Goal: Task Accomplishment & Management: Complete application form

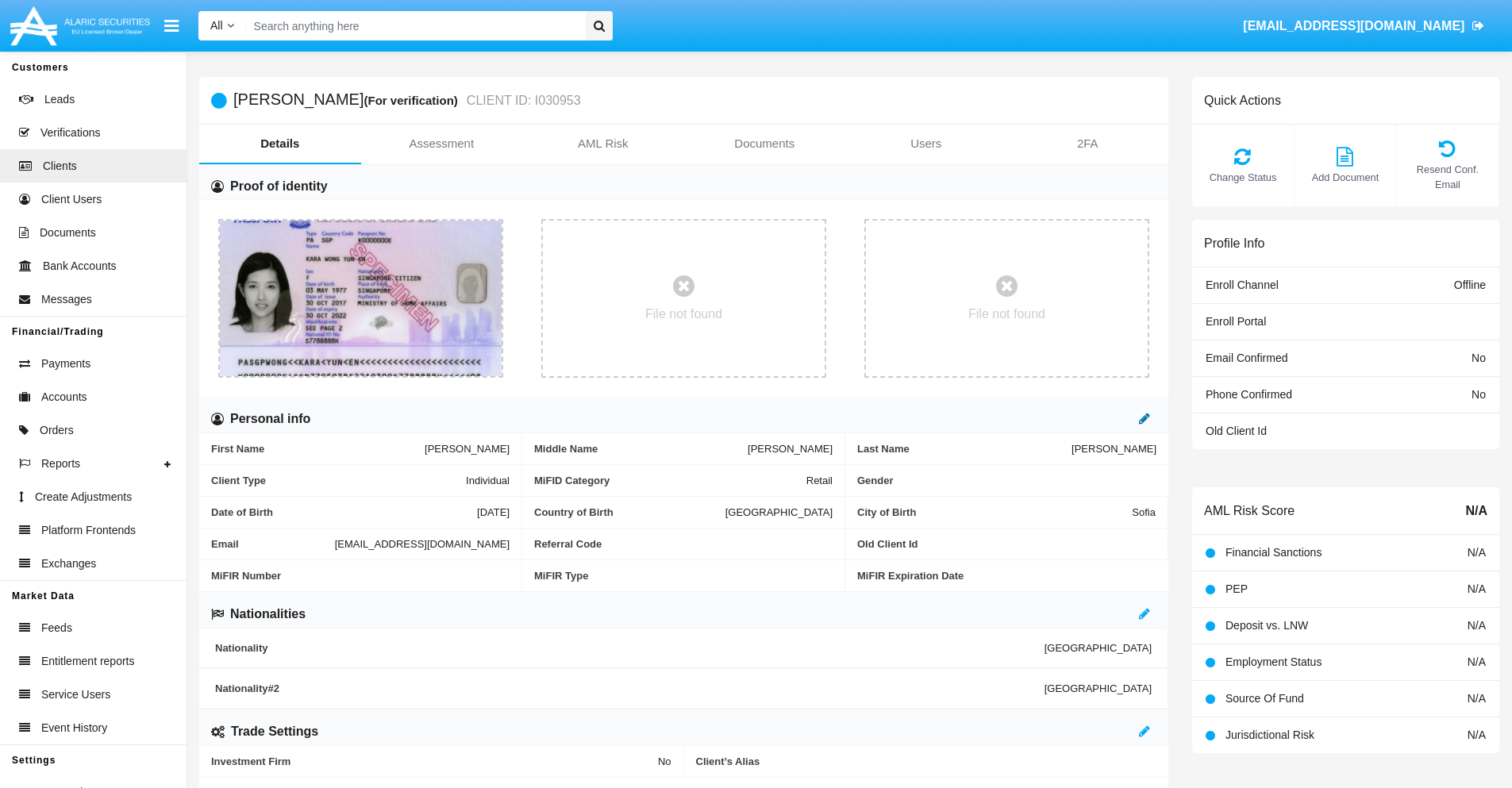
click at [1144, 418] on icon at bounding box center [1144, 419] width 11 height 13
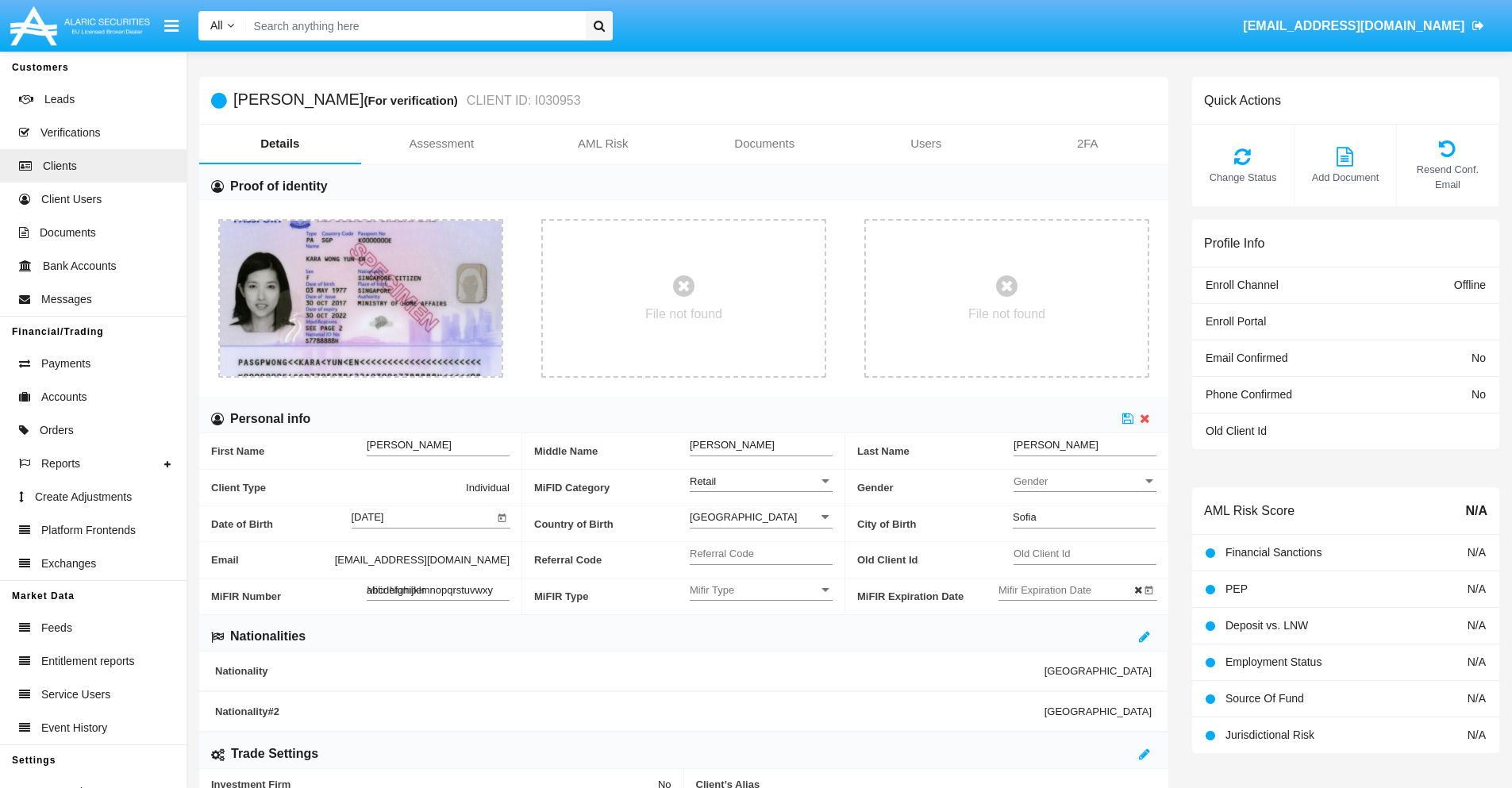
type input "abcdefghijklmnopqrstuvwxyz"
click at [1128, 418] on icon at bounding box center [1128, 419] width 11 height 13
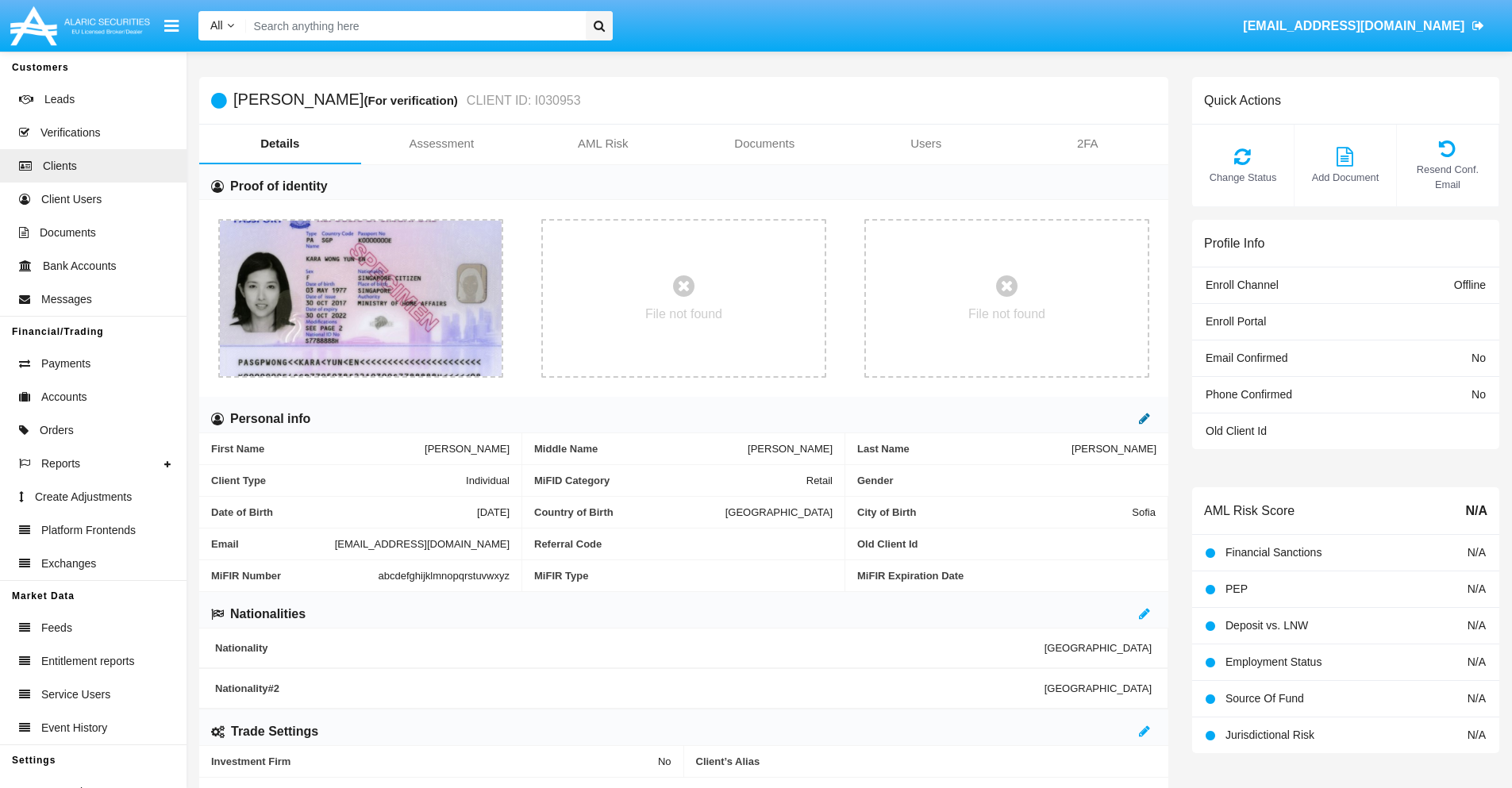
click at [1144, 418] on icon at bounding box center [1144, 419] width 11 height 13
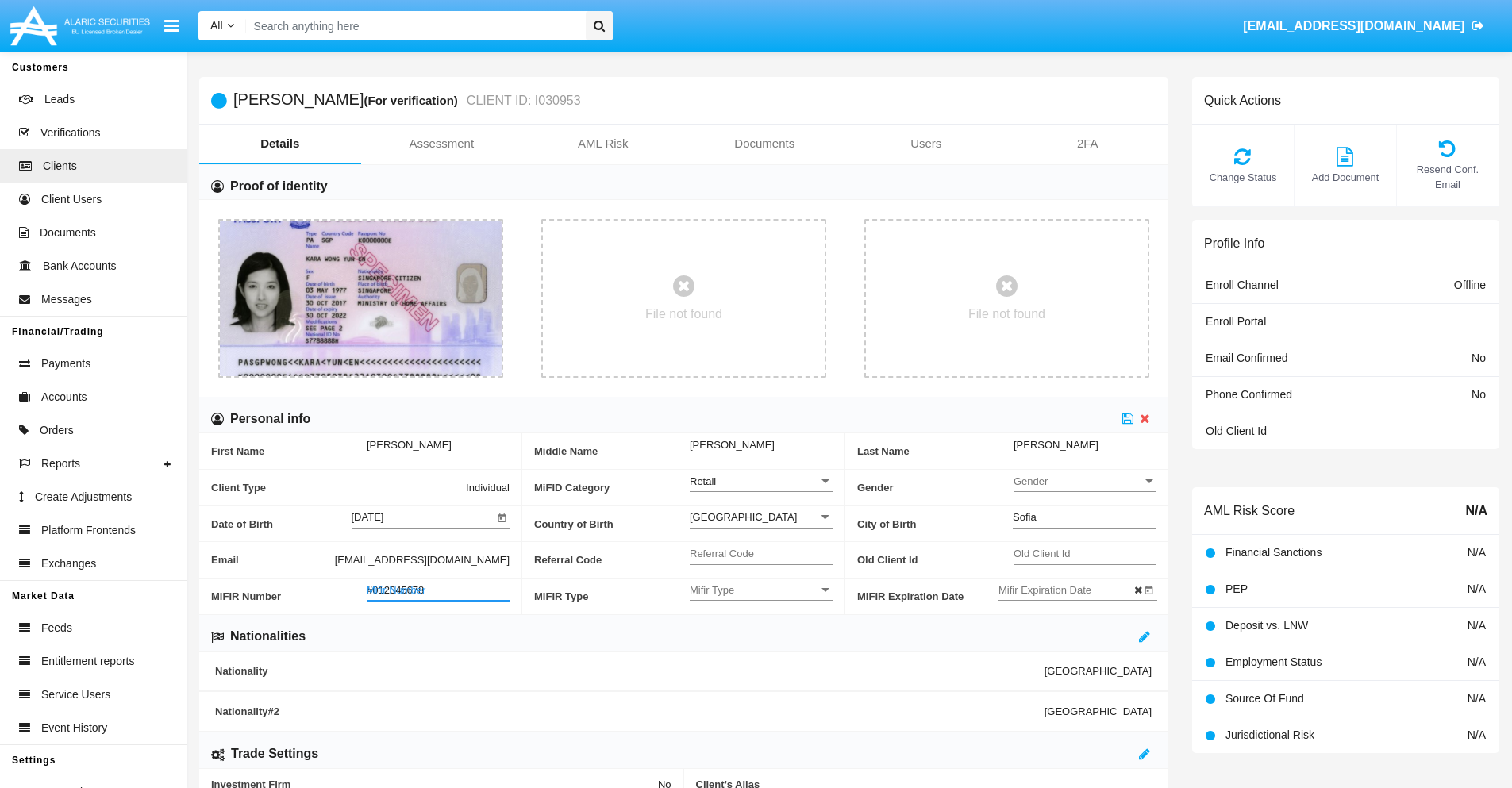
type input "#0123456789"
click at [1128, 418] on icon at bounding box center [1128, 419] width 11 height 13
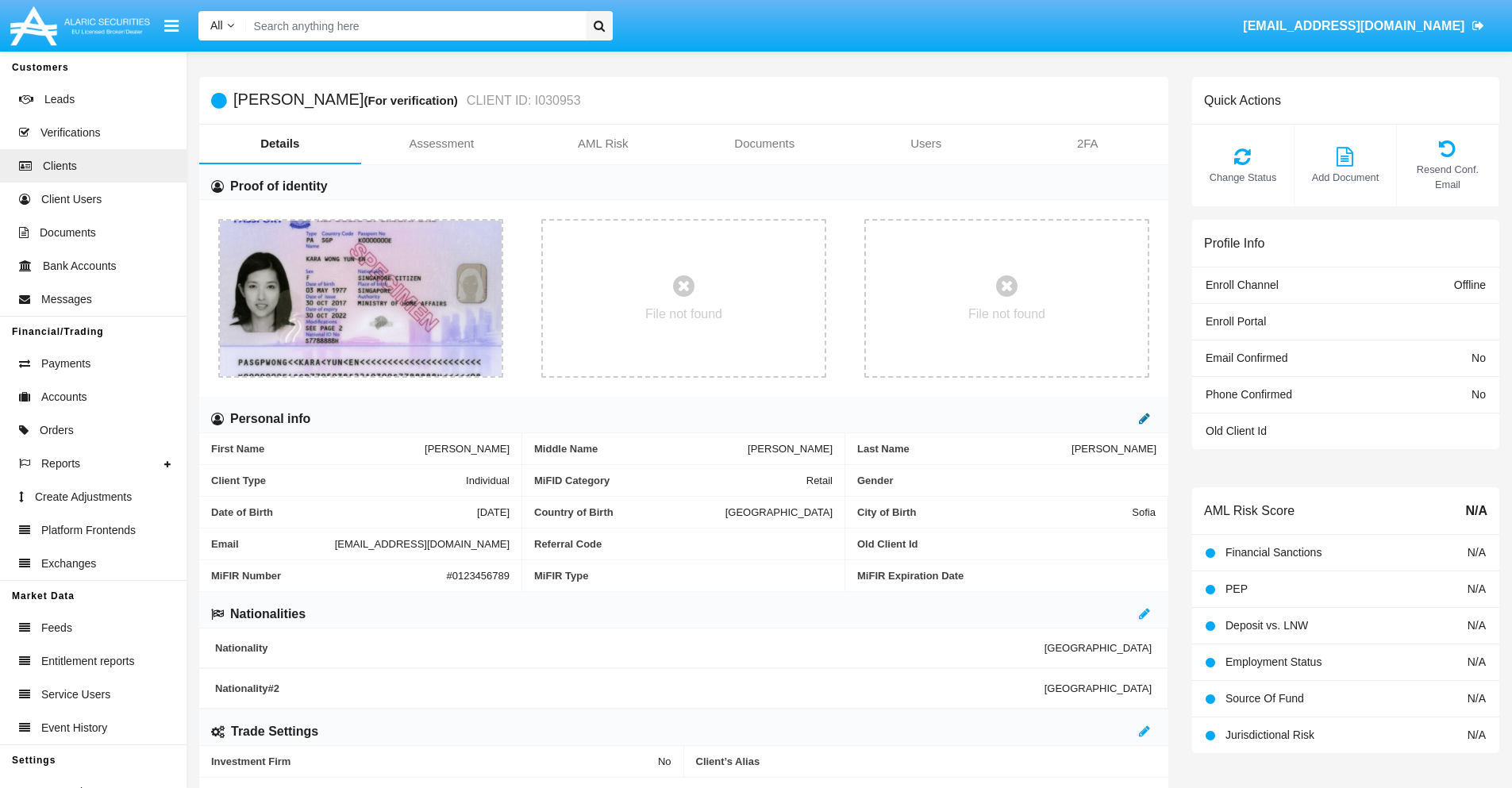
click at [1144, 418] on icon at bounding box center [1144, 419] width 11 height 13
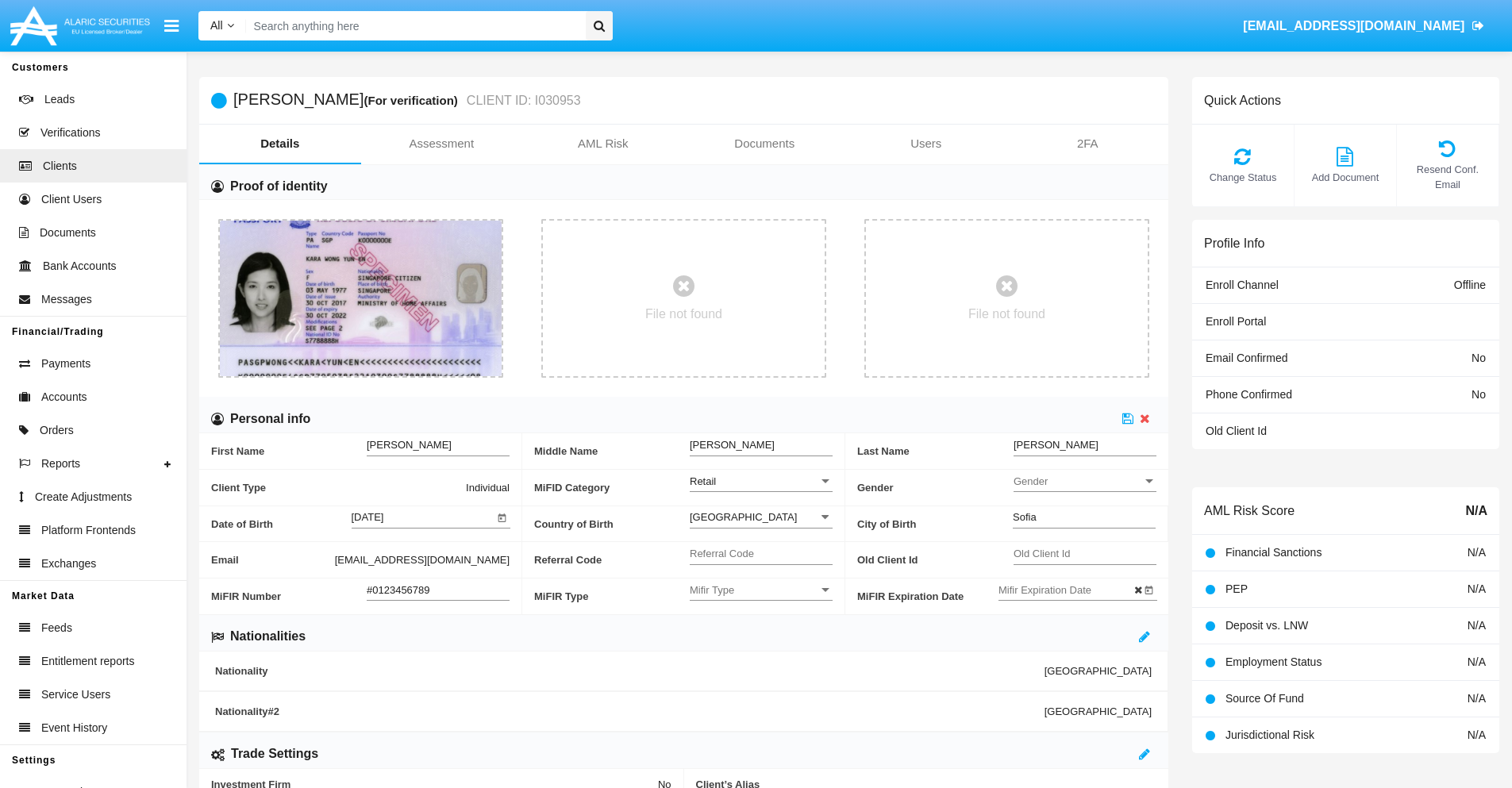
click at [438, 589] on input "#0123456789" at bounding box center [437, 589] width 143 height 13
click at [1128, 418] on icon at bounding box center [1128, 419] width 11 height 13
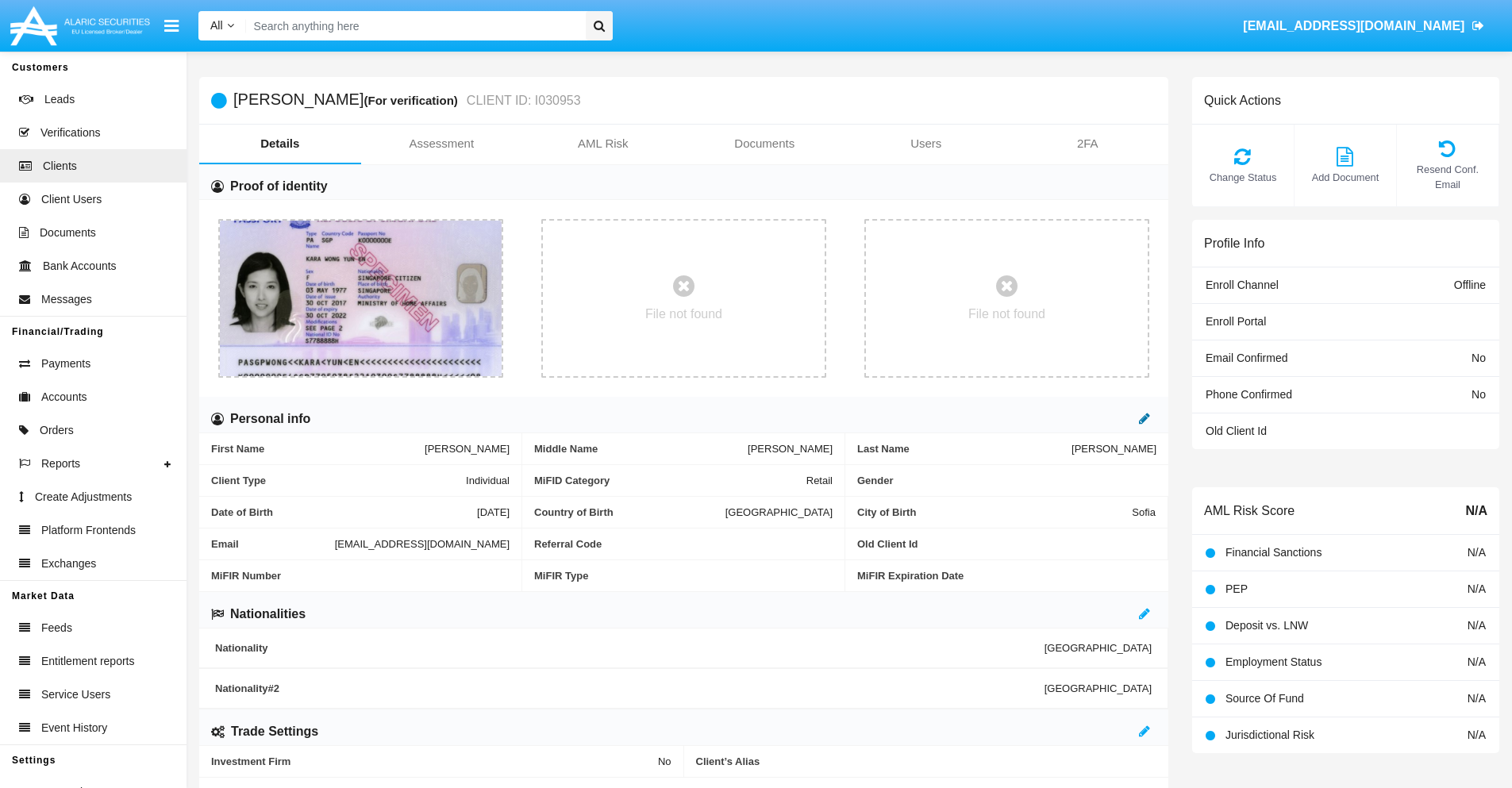
click at [1144, 418] on icon at bounding box center [1144, 419] width 11 height 13
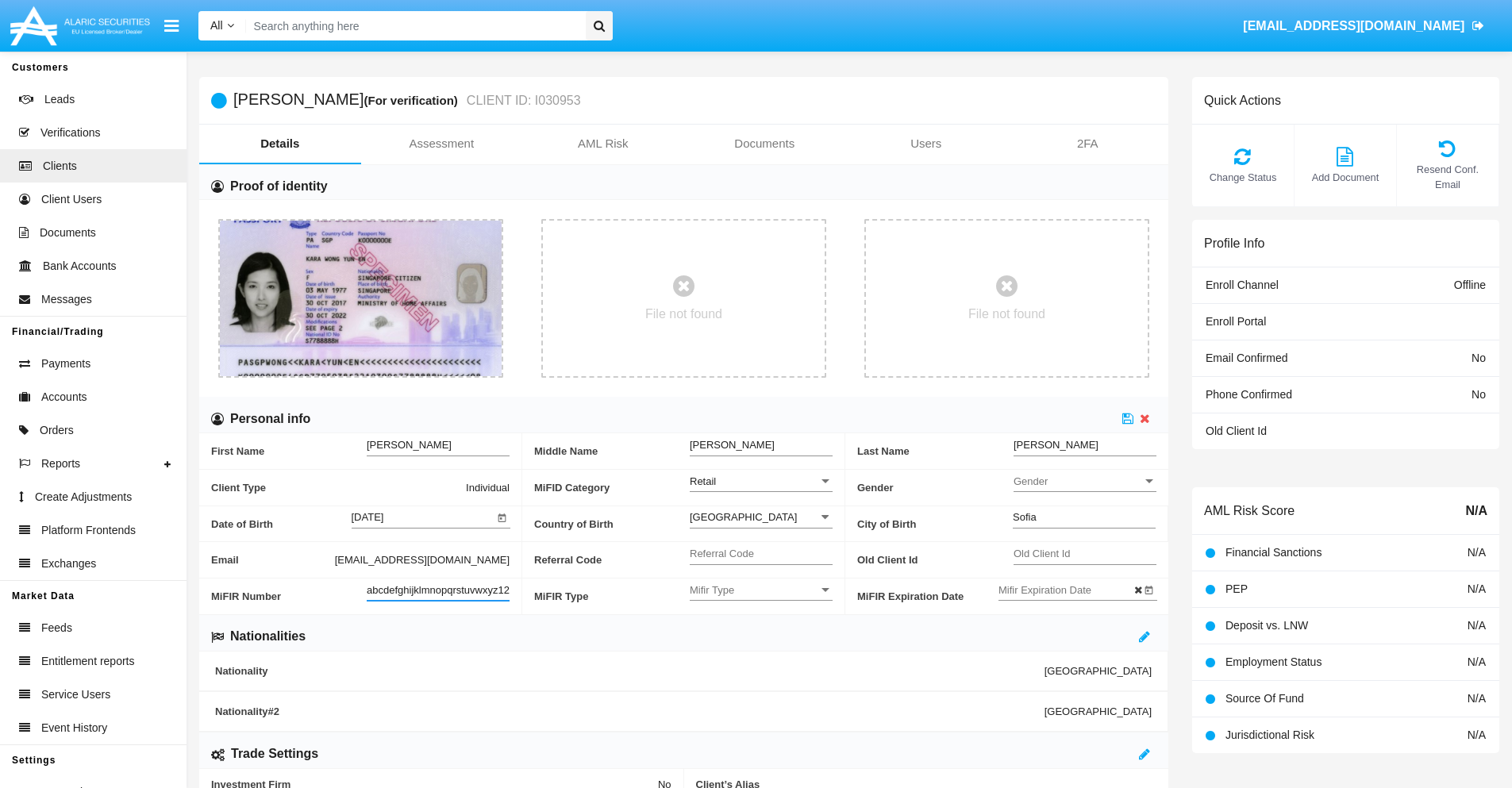
scroll to position [0, 11]
type input "abcdefghijklmnopqrstuvwxyz1234"
click at [1128, 418] on icon at bounding box center [1128, 419] width 11 height 13
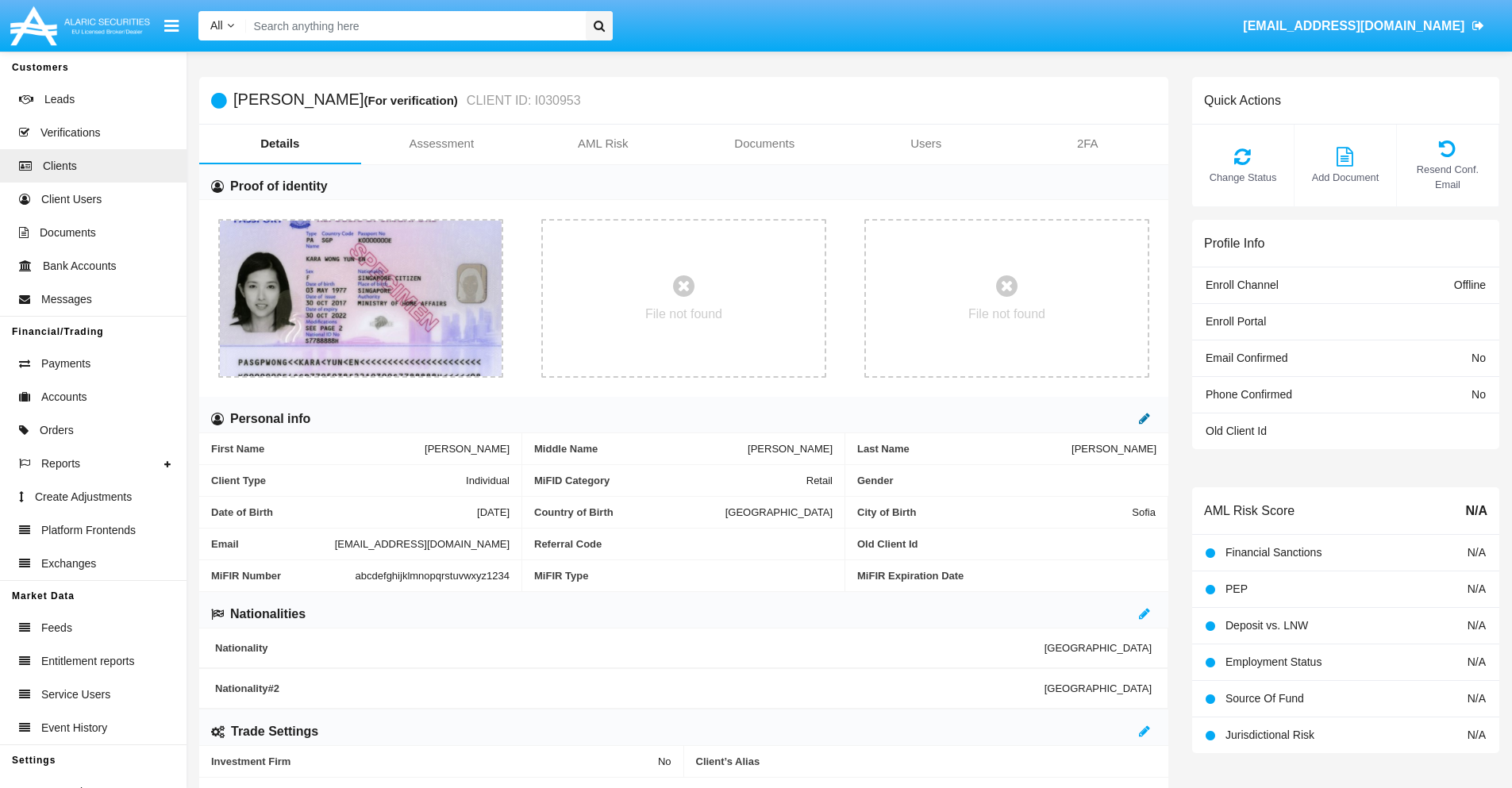
click at [1144, 418] on icon at bounding box center [1144, 419] width 11 height 13
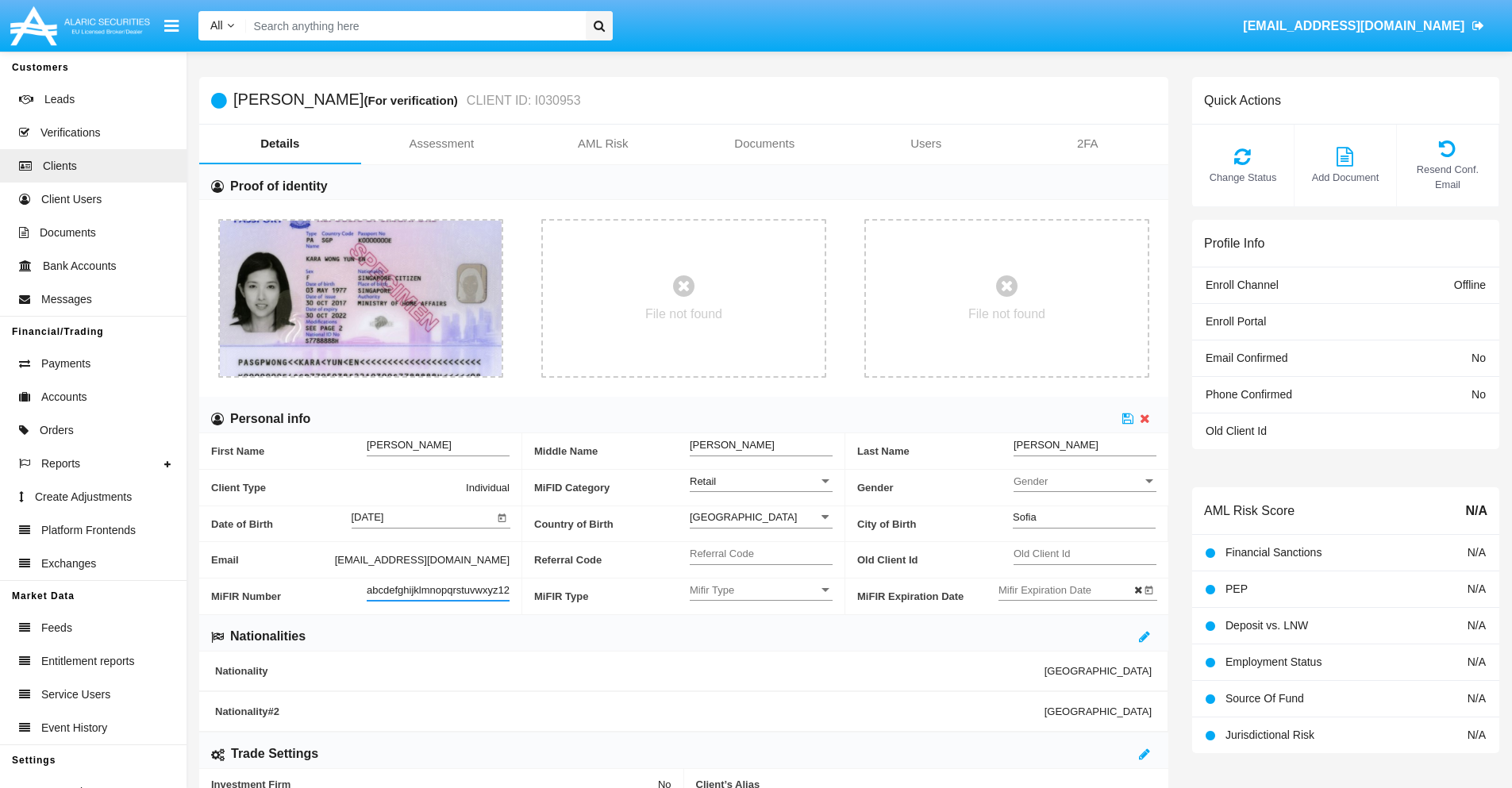
scroll to position [0, 17]
type input "abcdefghijklmnopqrstuvwxyz12345"
click at [1128, 418] on icon at bounding box center [1128, 419] width 11 height 13
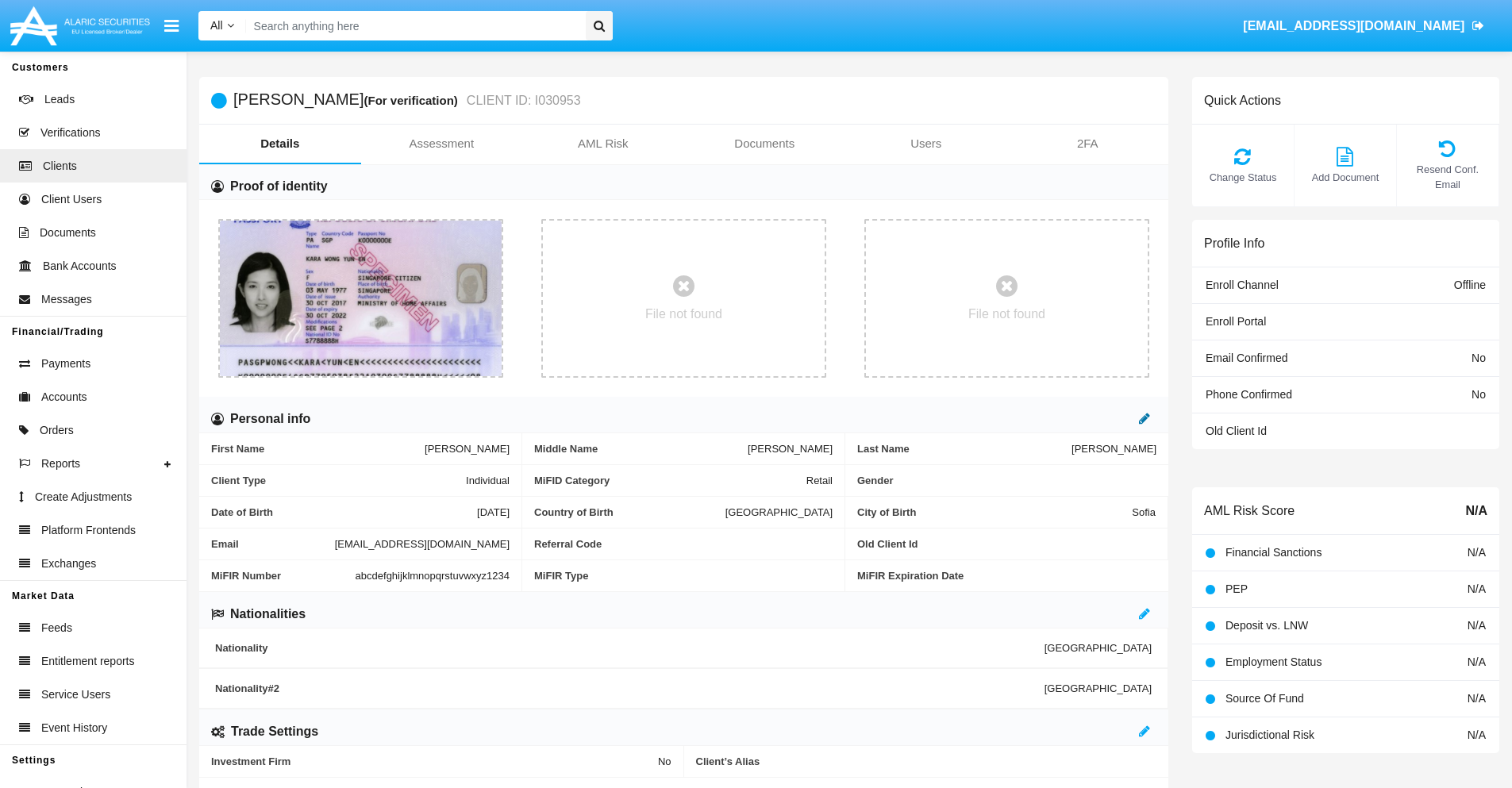
click at [1144, 418] on icon at bounding box center [1144, 419] width 11 height 13
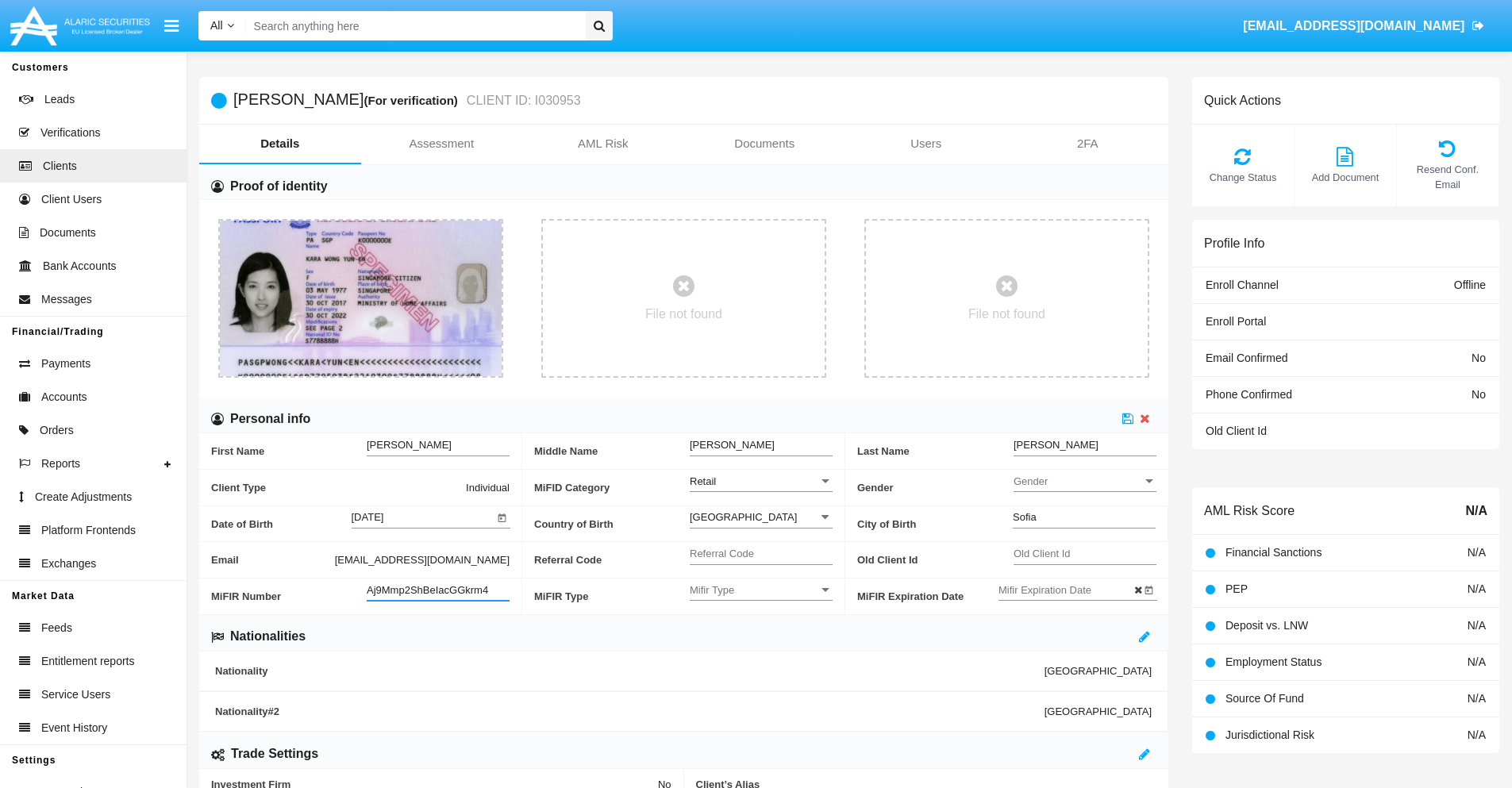
type input "Aj9Mmp2ShBeIacGGkrm4"
click at [761, 589] on span "Mifir Type" at bounding box center [754, 589] width 129 height 13
click at [761, 629] on span "CONCAT" at bounding box center [760, 629] width 143 height 31
click at [1069, 589] on input "Mifir Expiration Date" at bounding box center [1069, 589] width 143 height 13
click at [1046, 322] on span "SEP 2025" at bounding box center [1032, 324] width 35 height 13
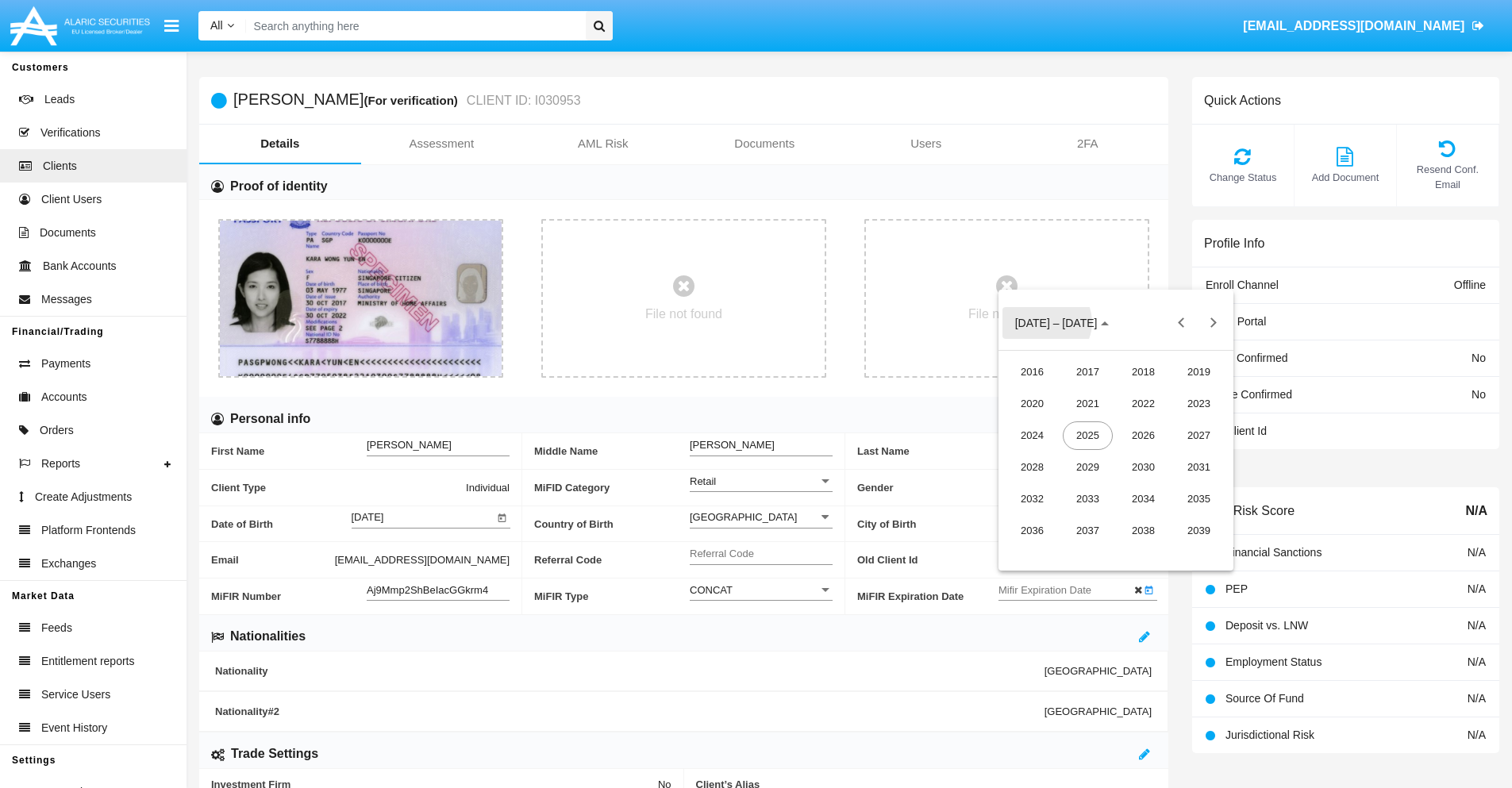
click at [1143, 466] on div "2030" at bounding box center [1144, 467] width 50 height 29
click at [1032, 403] on div "JAN" at bounding box center [1033, 404] width 50 height 29
click at [1083, 423] on div "1" at bounding box center [1084, 422] width 29 height 29
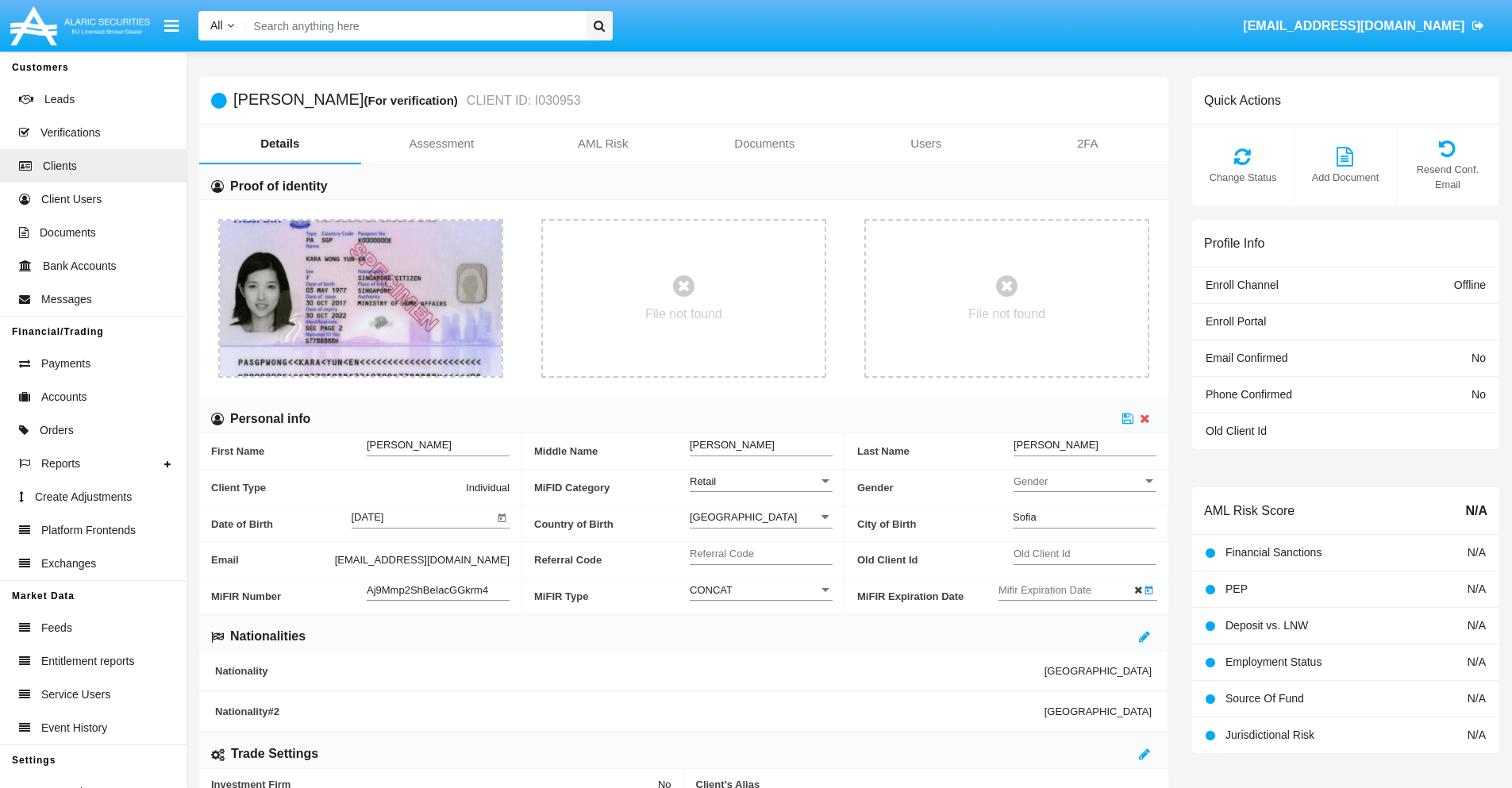
type input "01/01/30"
click at [1128, 418] on icon at bounding box center [1128, 419] width 11 height 13
